Goal: Information Seeking & Learning: Understand process/instructions

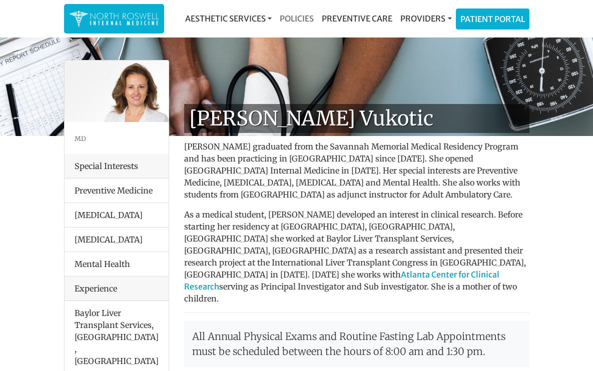
click at [303, 15] on link "Policies" at bounding box center [297, 19] width 42 height 20
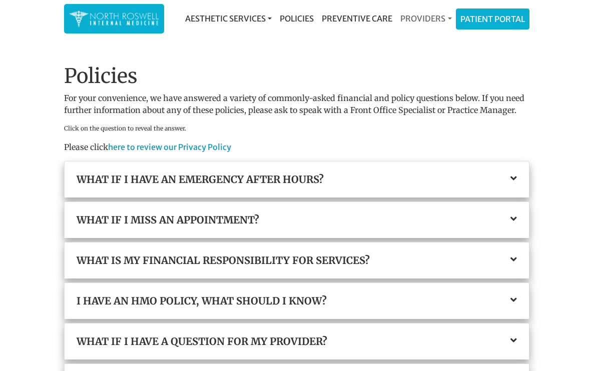
click at [433, 20] on link "Providers" at bounding box center [425, 19] width 59 height 20
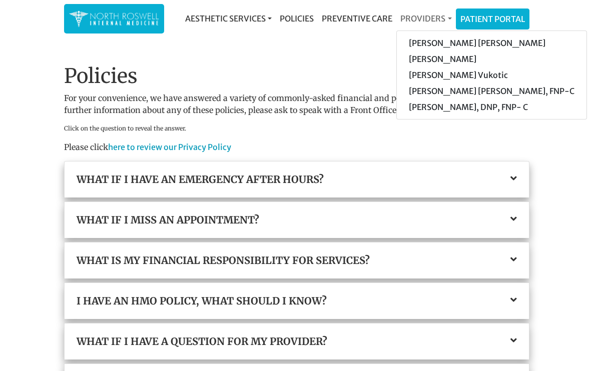
click at [433, 20] on link "Providers" at bounding box center [425, 19] width 59 height 20
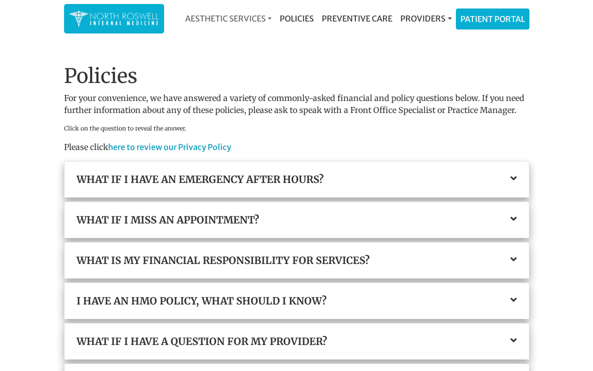
click at [222, 19] on link "Aesthetic Services" at bounding box center [228, 19] width 95 height 20
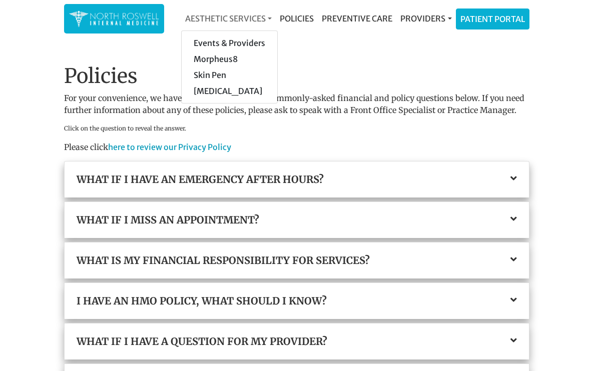
click at [222, 19] on link "Aesthetic Services" at bounding box center [228, 19] width 95 height 20
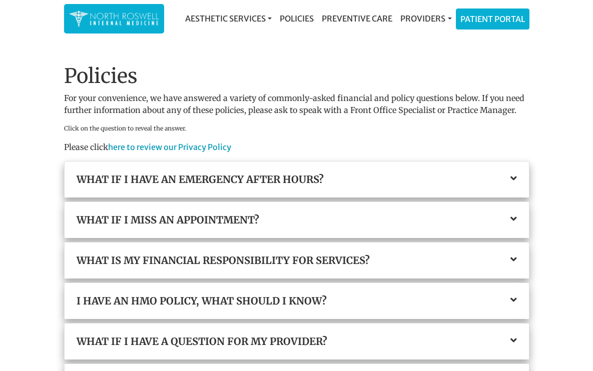
click at [118, 17] on img at bounding box center [114, 19] width 90 height 20
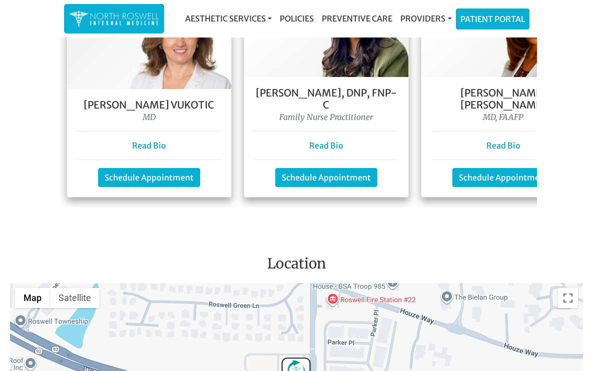
scroll to position [653, 0]
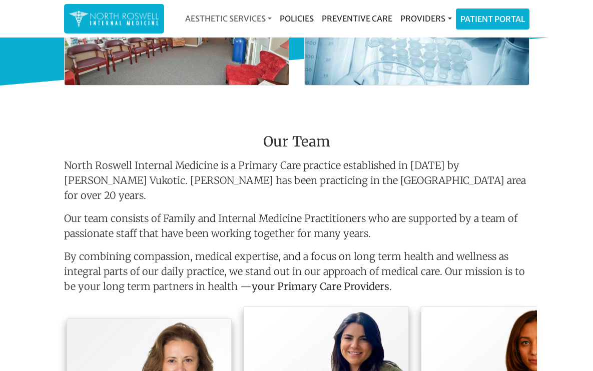
click at [238, 15] on link "Aesthetic Services" at bounding box center [228, 19] width 95 height 20
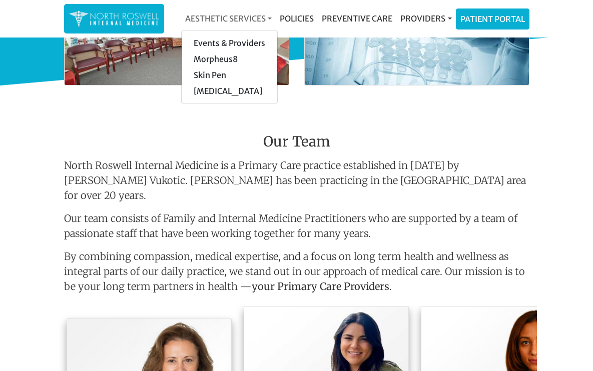
click at [238, 15] on link "Aesthetic Services" at bounding box center [228, 19] width 95 height 20
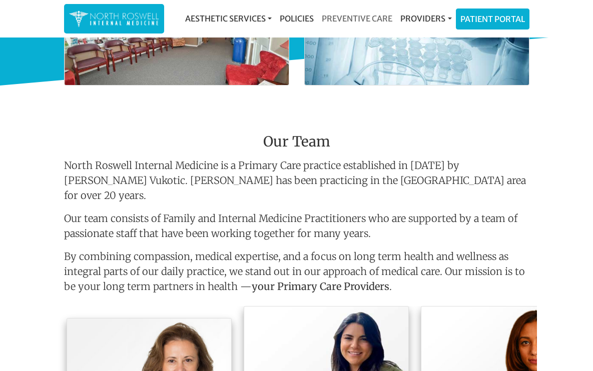
click at [319, 16] on link "Preventive Care" at bounding box center [357, 19] width 79 height 20
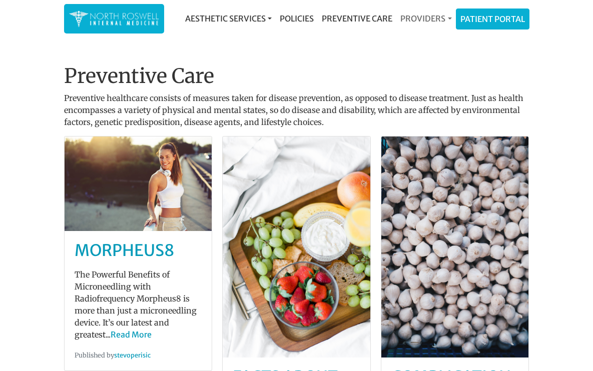
click at [426, 15] on link "Providers" at bounding box center [425, 19] width 59 height 20
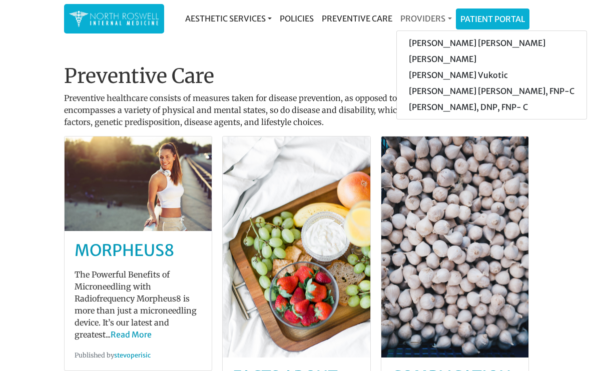
click at [426, 15] on link "Providers" at bounding box center [425, 19] width 59 height 20
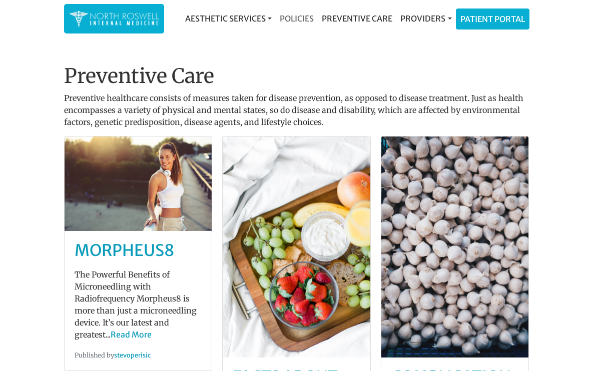
click at [305, 19] on link "Policies" at bounding box center [297, 19] width 42 height 20
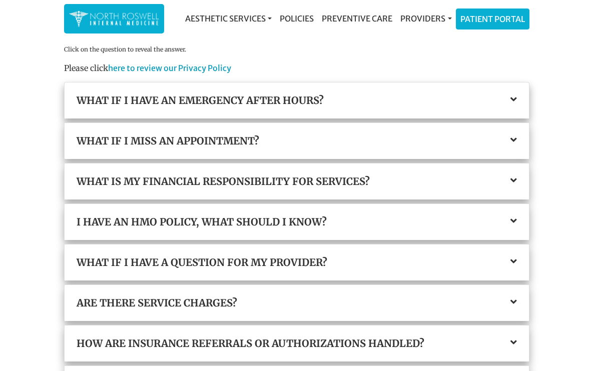
scroll to position [86, 0]
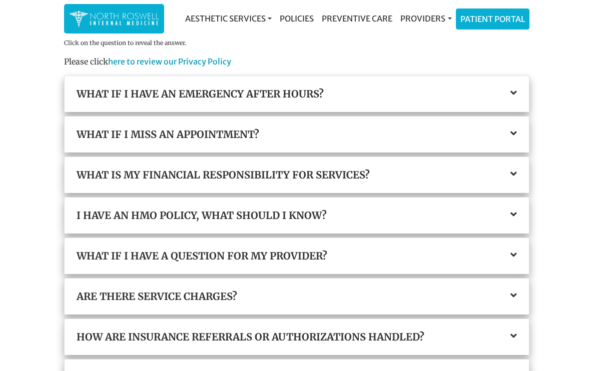
click at [174, 181] on div "What is my financial responsibility for services?" at bounding box center [297, 175] width 464 height 36
click at [513, 171] on icon at bounding box center [513, 174] width 7 height 10
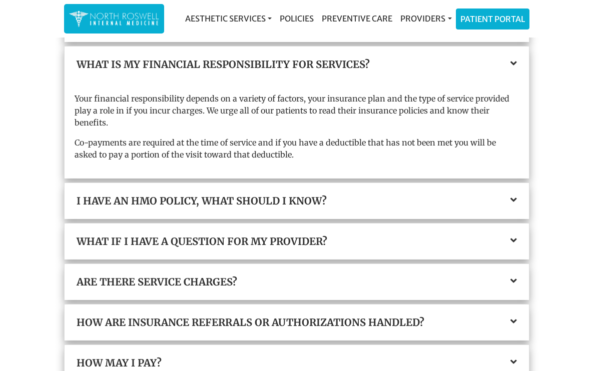
scroll to position [195, 0]
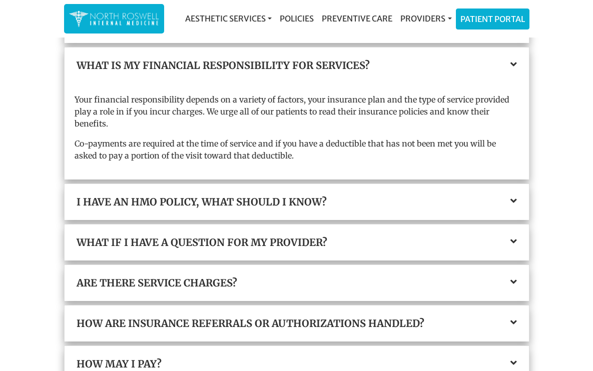
click at [514, 202] on icon at bounding box center [513, 201] width 7 height 10
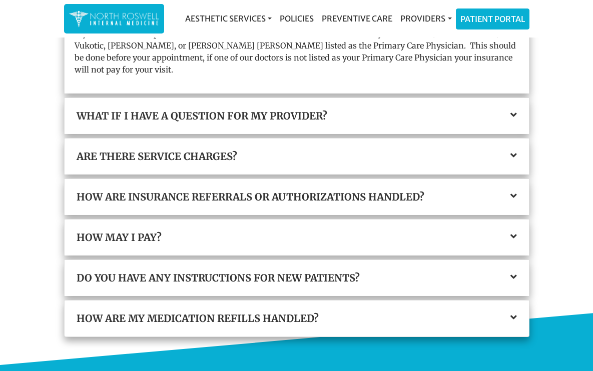
scroll to position [301, 0]
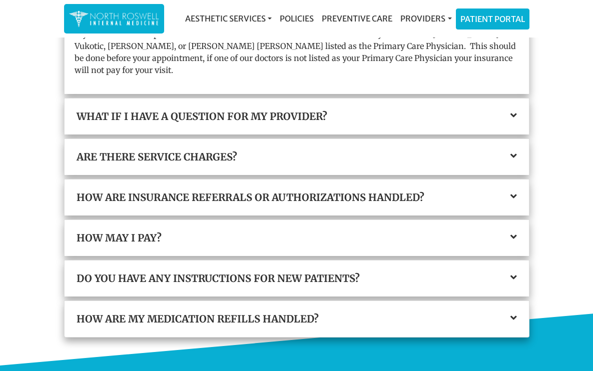
click at [510, 277] on icon at bounding box center [513, 278] width 7 height 10
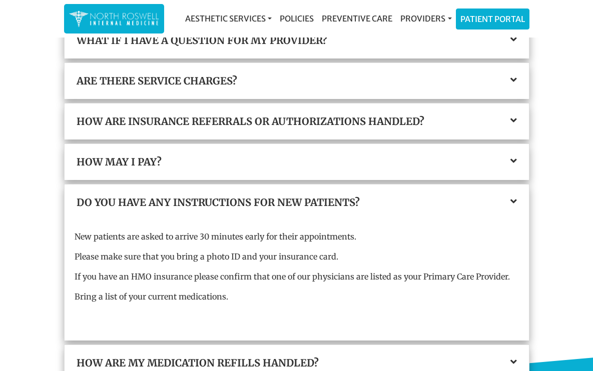
click at [511, 158] on icon at bounding box center [513, 161] width 7 height 10
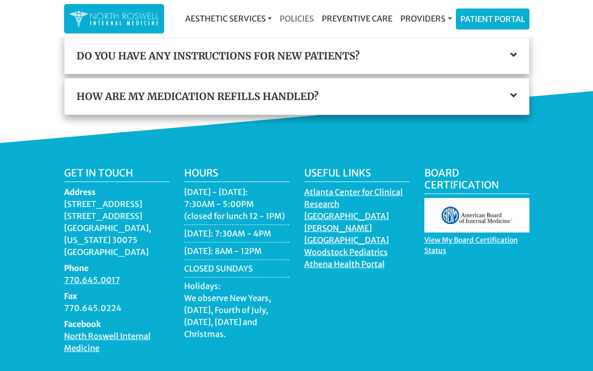
scroll to position [496, 0]
